Goal: Information Seeking & Learning: Learn about a topic

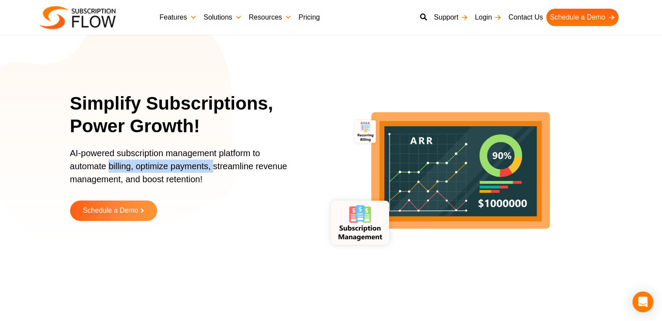
drag, startPoint x: 109, startPoint y: 165, endPoint x: 214, endPoint y: 168, distance: 104.9
click at [214, 168] on p "AI-powered subscription management platform to automate billing, optimize payme…" at bounding box center [183, 171] width 226 height 48
click at [214, 177] on p "AI-powered subscription management platform to automate billing, optimize payme…" at bounding box center [183, 171] width 226 height 48
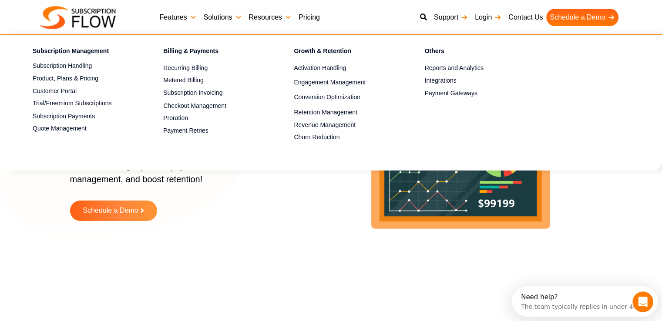
click at [174, 18] on link "Features" at bounding box center [178, 17] width 44 height 17
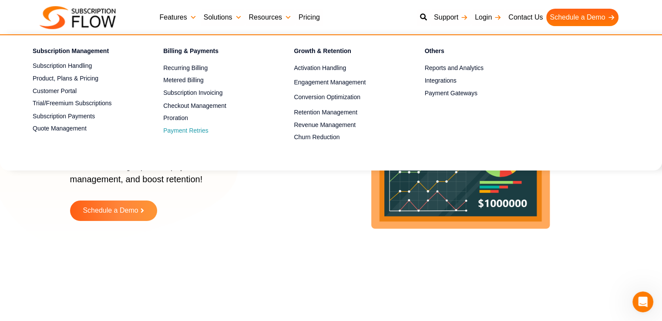
click at [186, 130] on span "Payment Retries" at bounding box center [185, 130] width 45 height 9
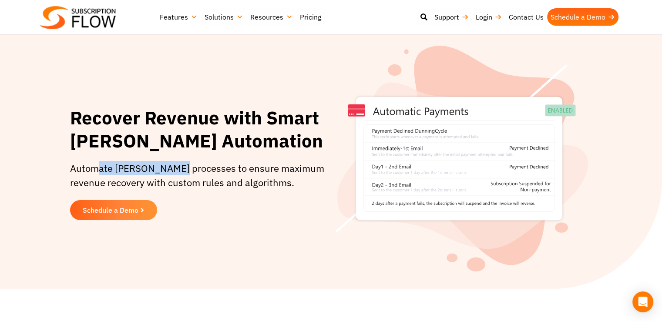
drag, startPoint x: 94, startPoint y: 172, endPoint x: 175, endPoint y: 173, distance: 80.9
click at [175, 173] on p "Automate dunning processes to ensure maximum revenue recovery with custom rules…" at bounding box center [200, 175] width 261 height 29
click at [178, 184] on p "Automate dunning processes to ensure maximum revenue recovery with custom rules…" at bounding box center [200, 175] width 261 height 29
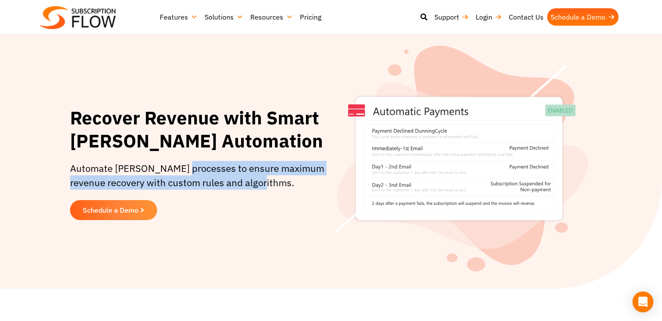
drag, startPoint x: 179, startPoint y: 170, endPoint x: 263, endPoint y: 178, distance: 83.9
click at [263, 178] on p "Automate dunning processes to ensure maximum revenue recovery with custom rules…" at bounding box center [200, 175] width 261 height 29
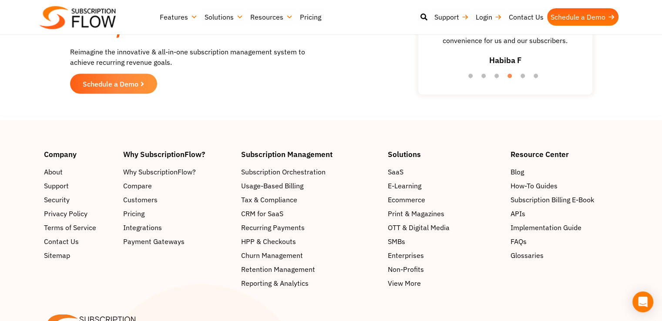
scroll to position [1653, 0]
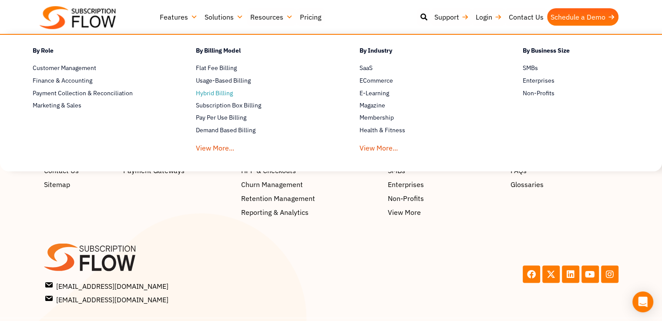
click at [217, 95] on span "Hybrid Billing" at bounding box center [214, 93] width 37 height 9
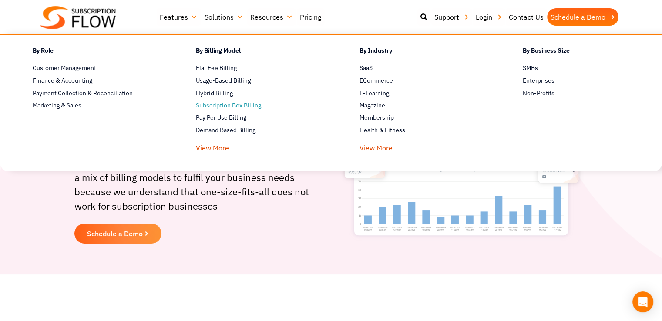
click at [221, 105] on span "Subscription Box Billing" at bounding box center [228, 105] width 65 height 9
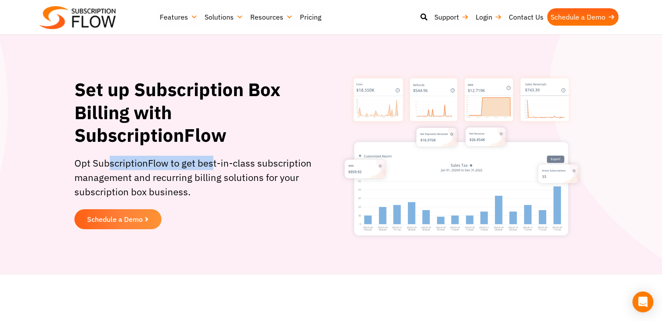
drag, startPoint x: 109, startPoint y: 163, endPoint x: 212, endPoint y: 163, distance: 102.7
click at [212, 163] on p "Opt SubscriptionFlow to get best-in-class subscription management and recurring…" at bounding box center [200, 177] width 252 height 43
click at [214, 165] on p "Opt SubscriptionFlow to get best-in-class subscription management and recurring…" at bounding box center [200, 177] width 252 height 43
drag, startPoint x: 187, startPoint y: 167, endPoint x: 263, endPoint y: 186, distance: 78.0
click at [274, 177] on p "Opt SubscriptionFlow to get best-in-class subscription management and recurring…" at bounding box center [200, 177] width 252 height 43
